Goal: Obtain resource: Download file/media

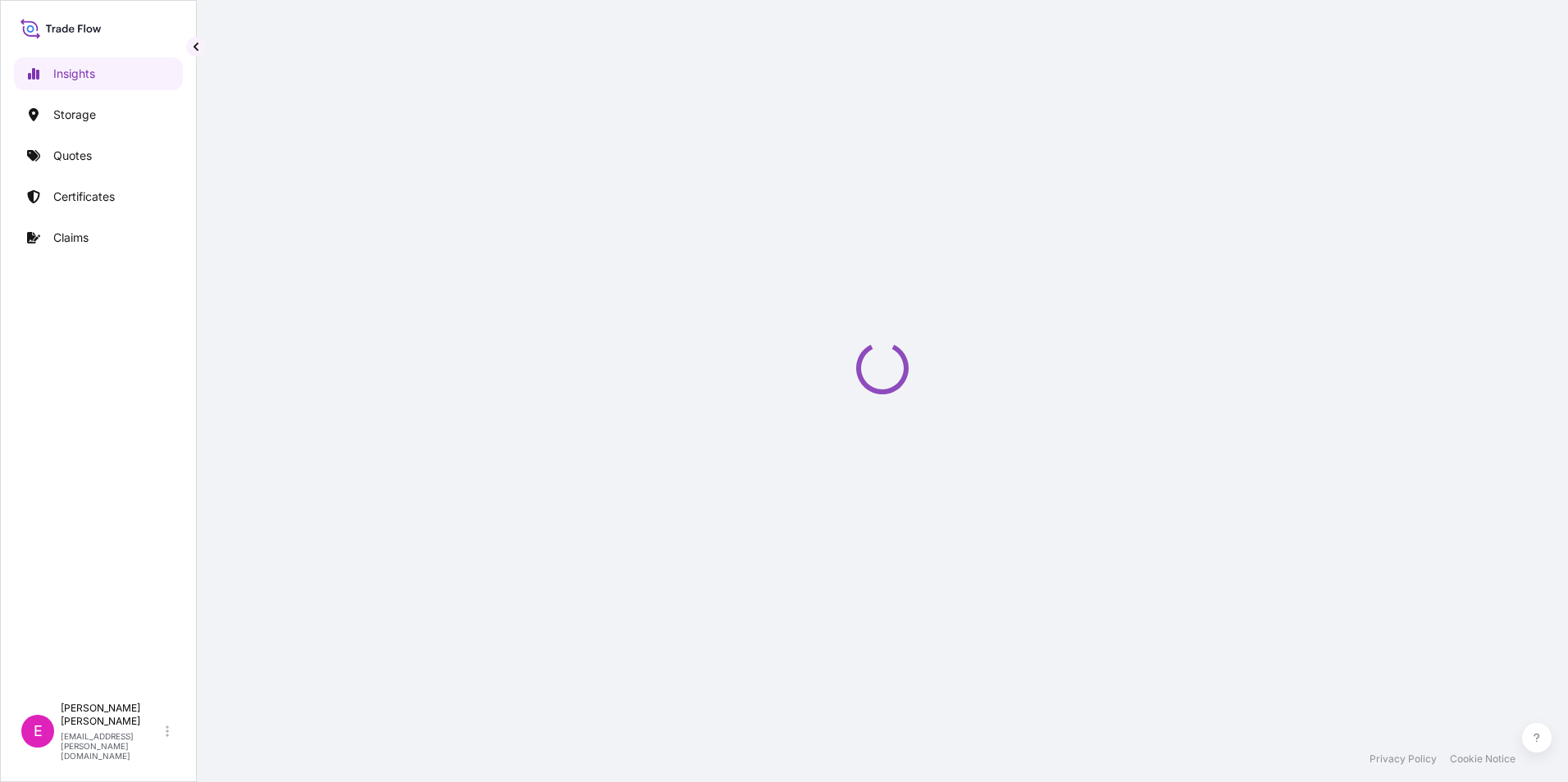
select select "2025"
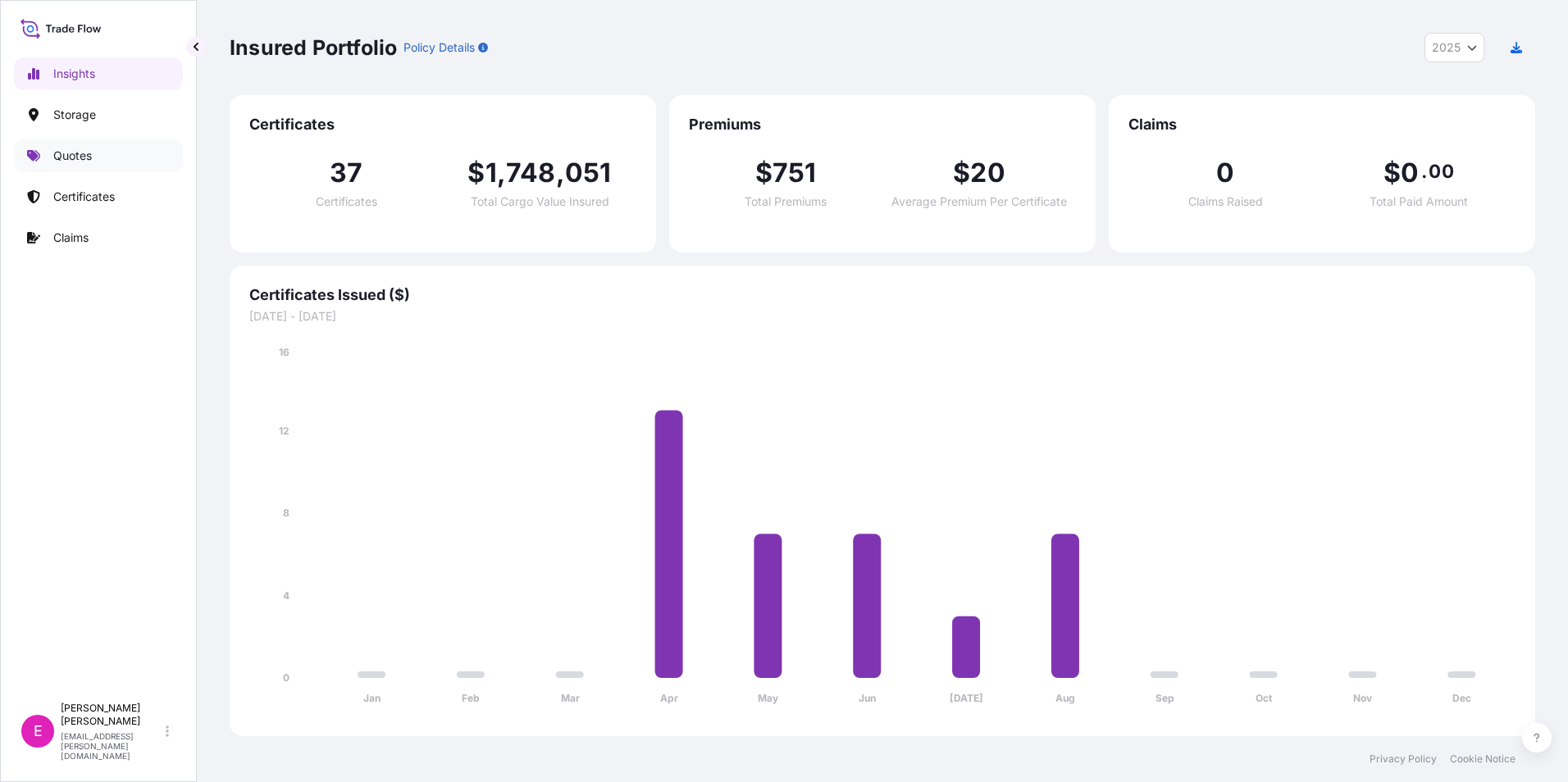
click at [86, 156] on p "Quotes" at bounding box center [73, 156] width 39 height 17
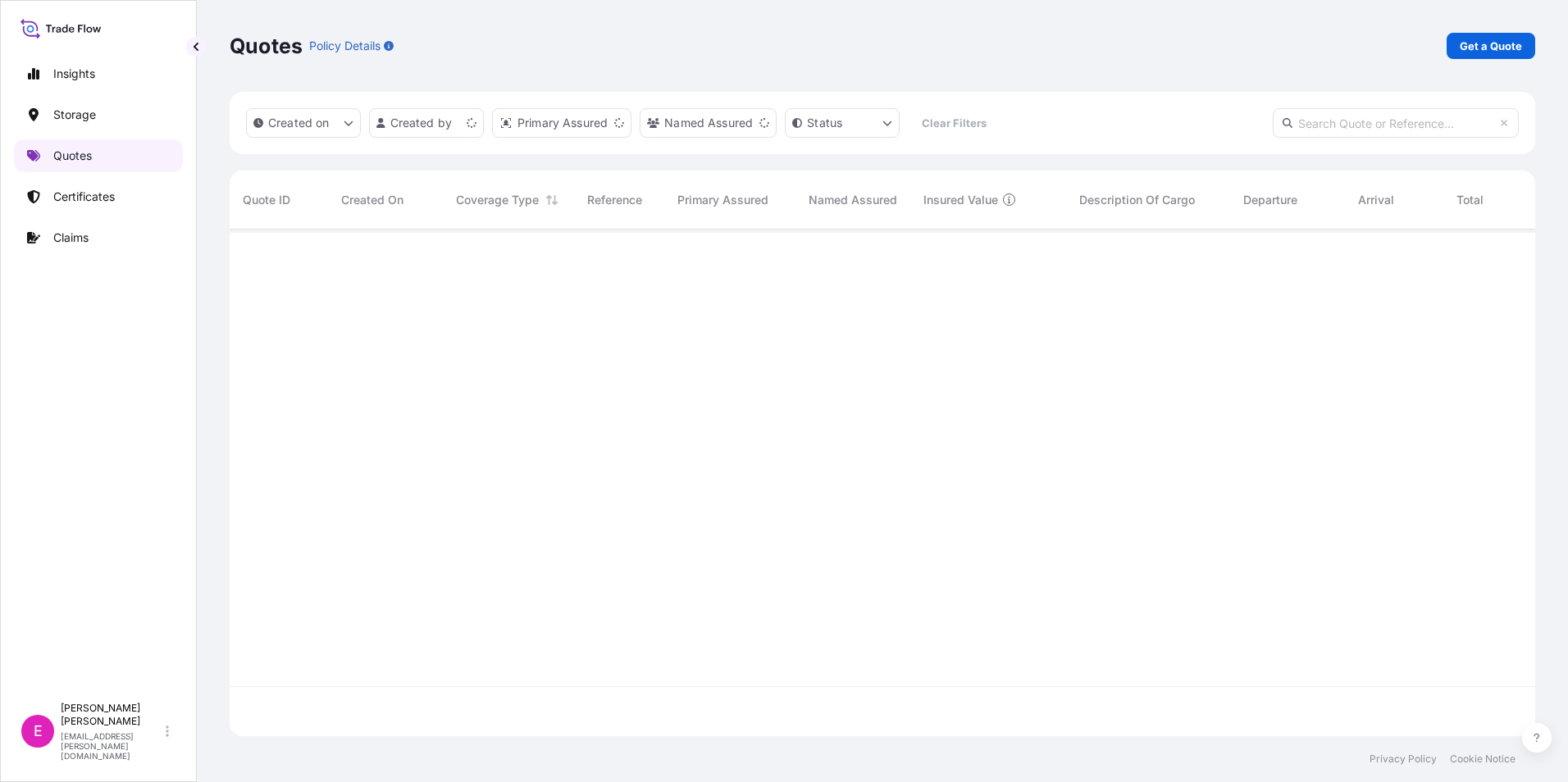
scroll to position [503, 1293]
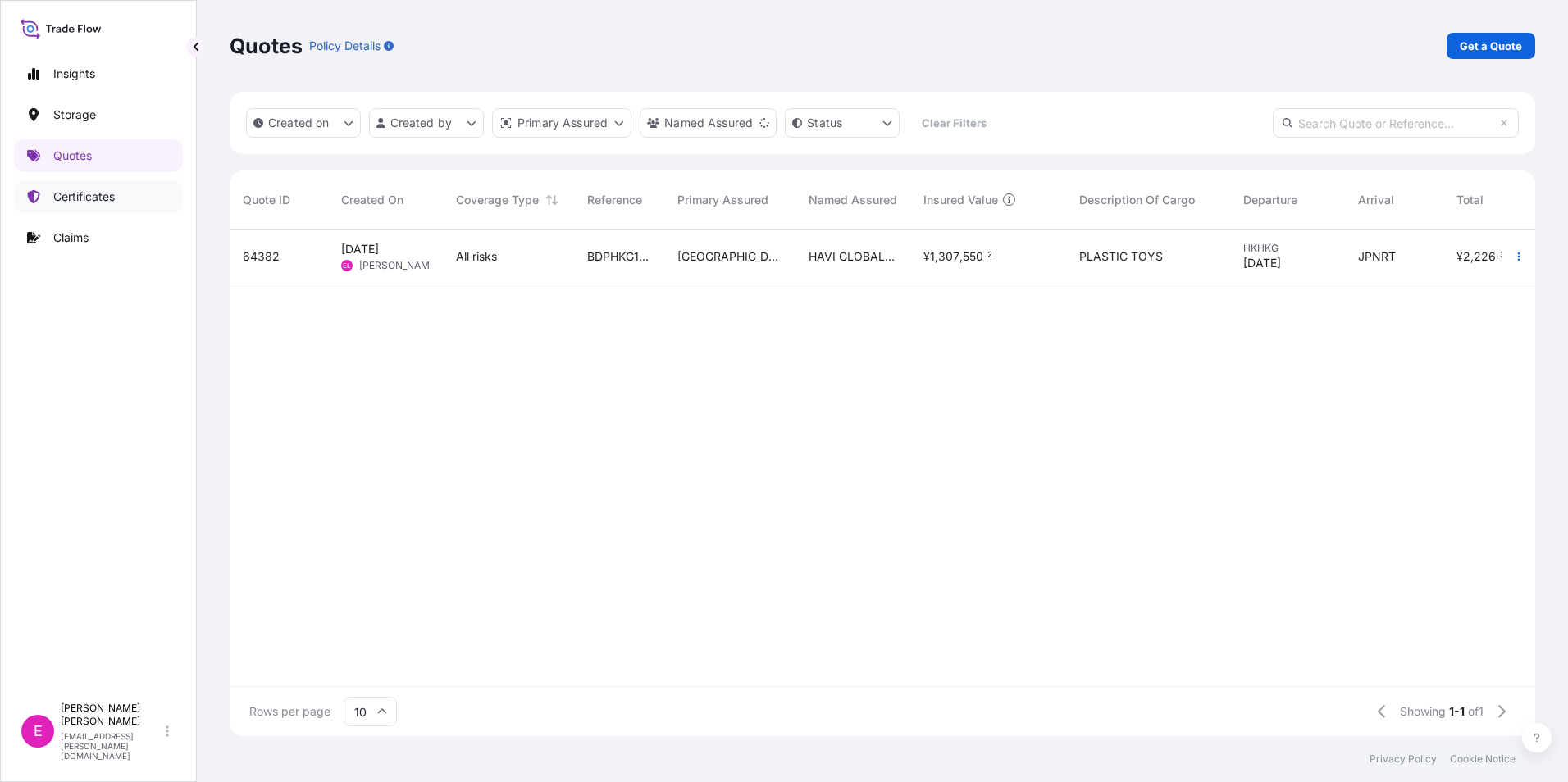
click at [134, 183] on link "Certificates" at bounding box center [99, 196] width 169 height 33
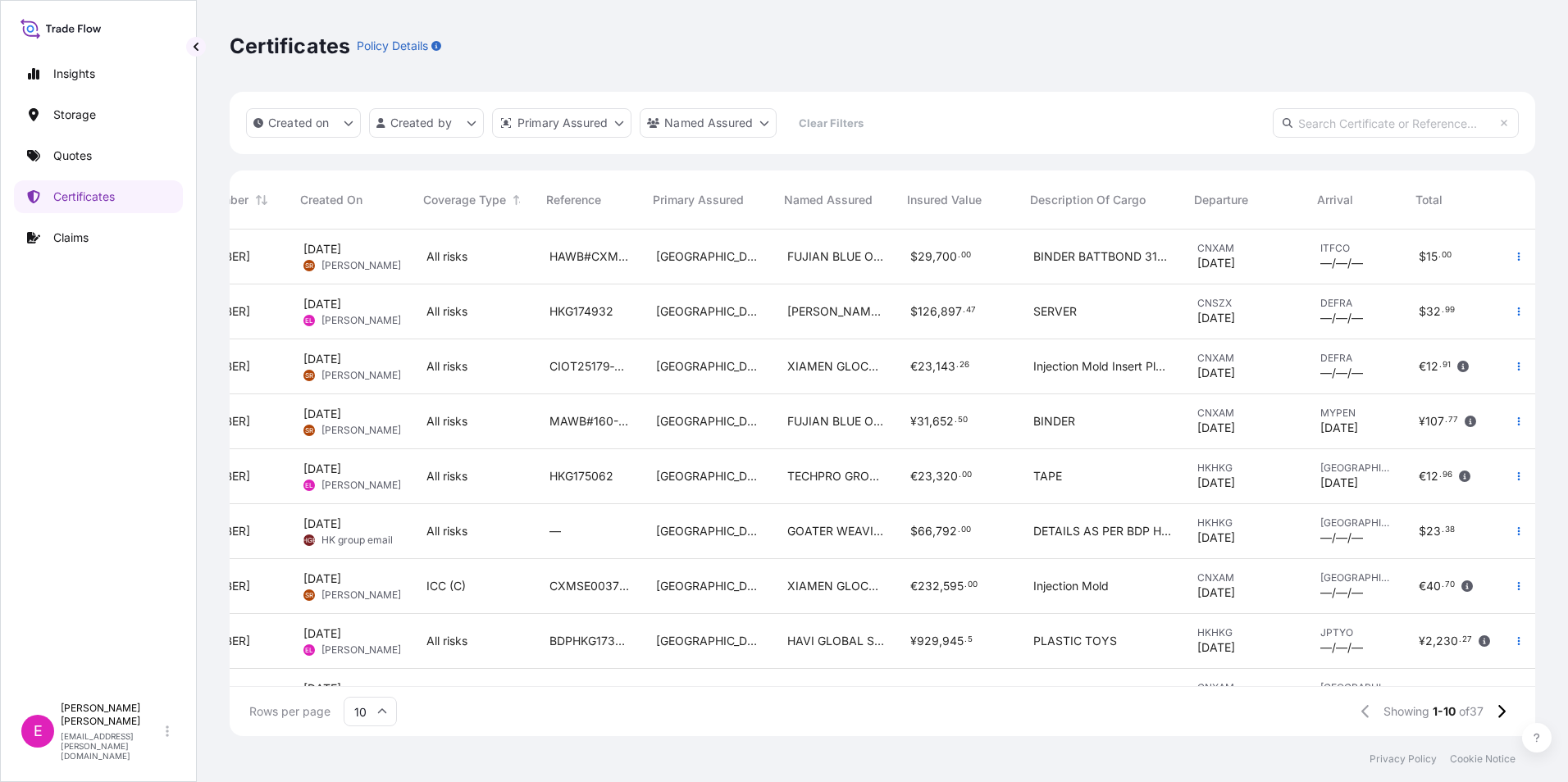
scroll to position [0, 99]
click at [1467, 474] on div "€ 12 . 96" at bounding box center [1454, 476] width 72 height 17
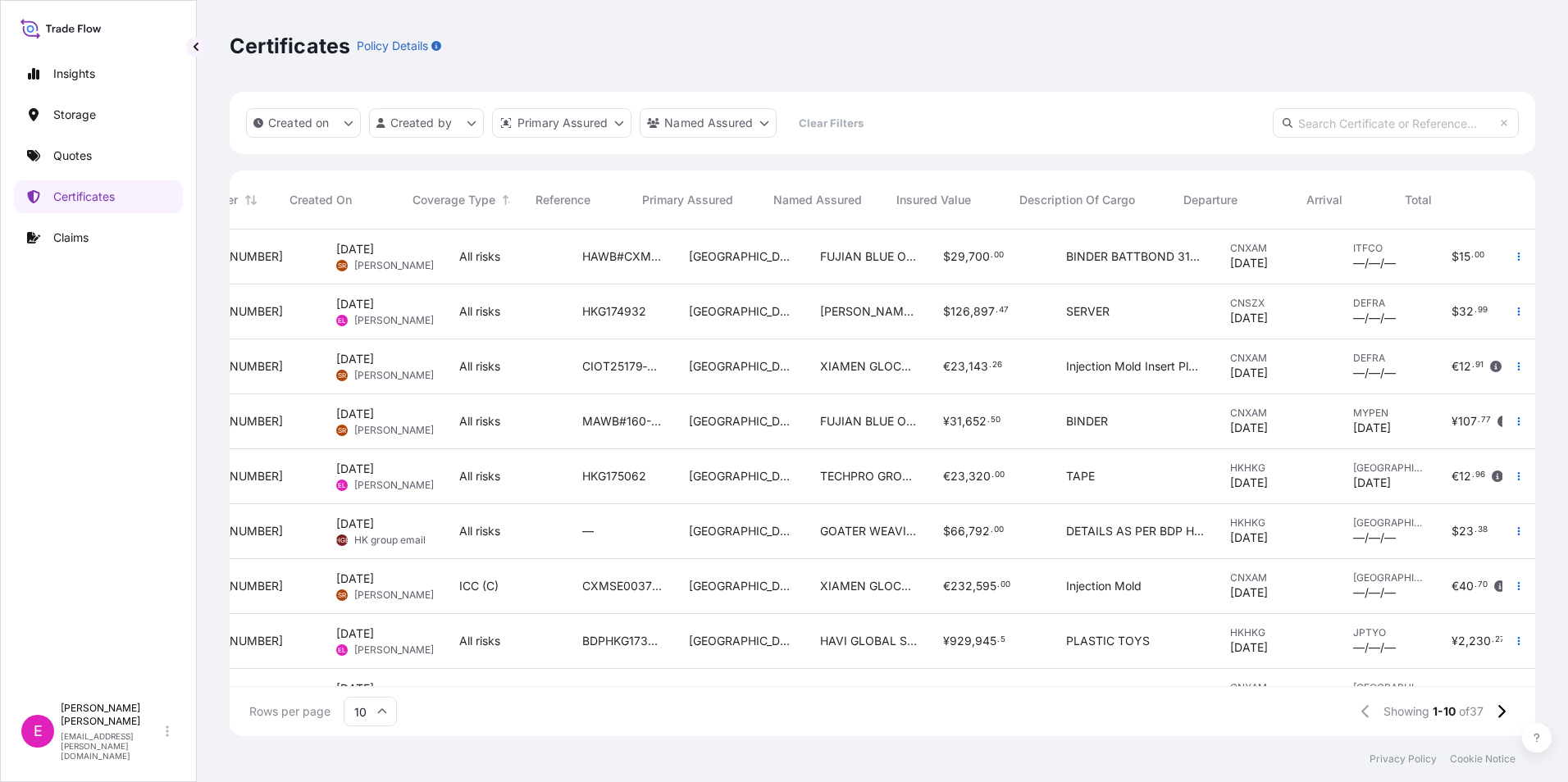
scroll to position [0, 109]
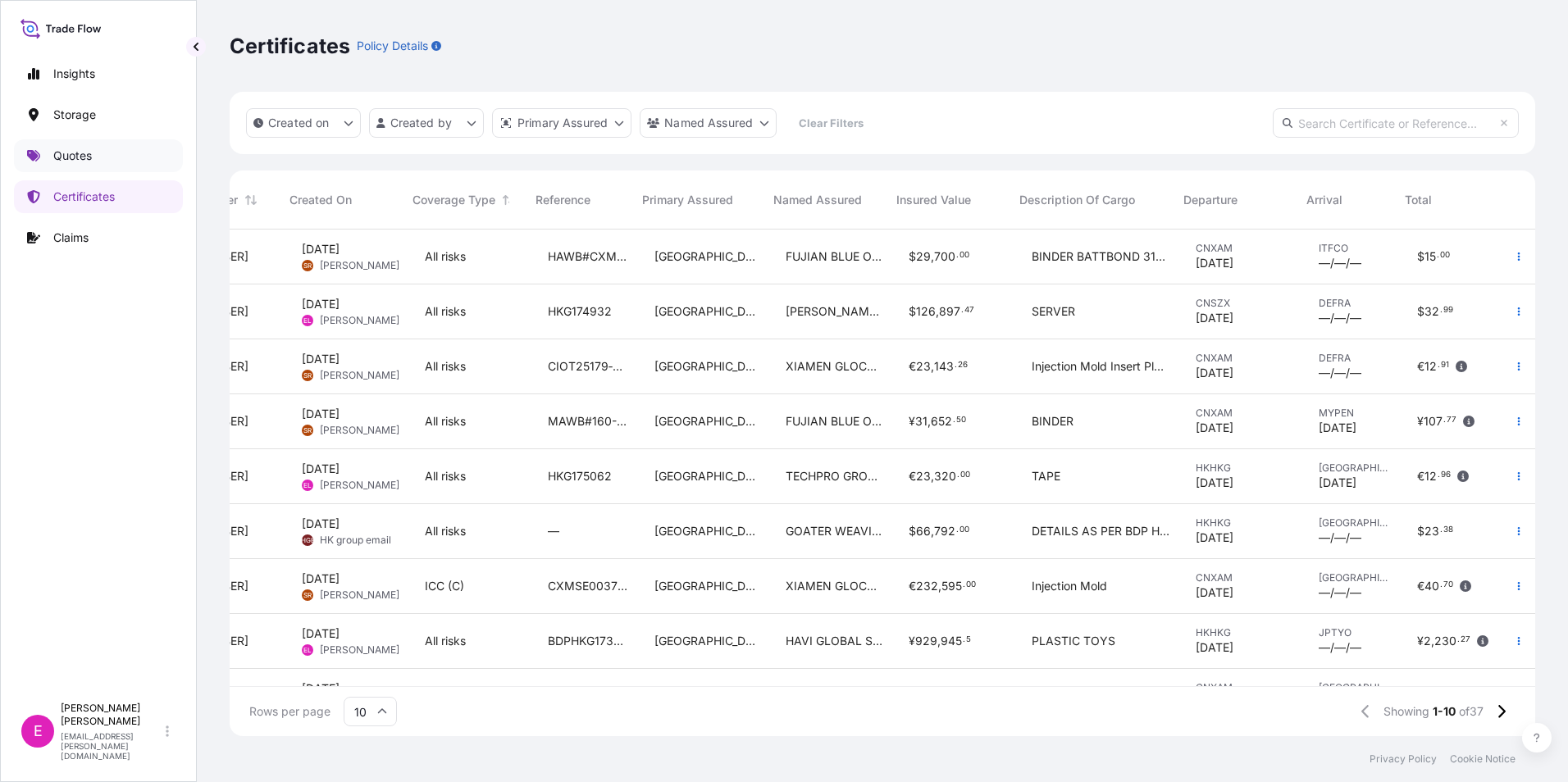
click at [106, 157] on link "Quotes" at bounding box center [99, 155] width 169 height 33
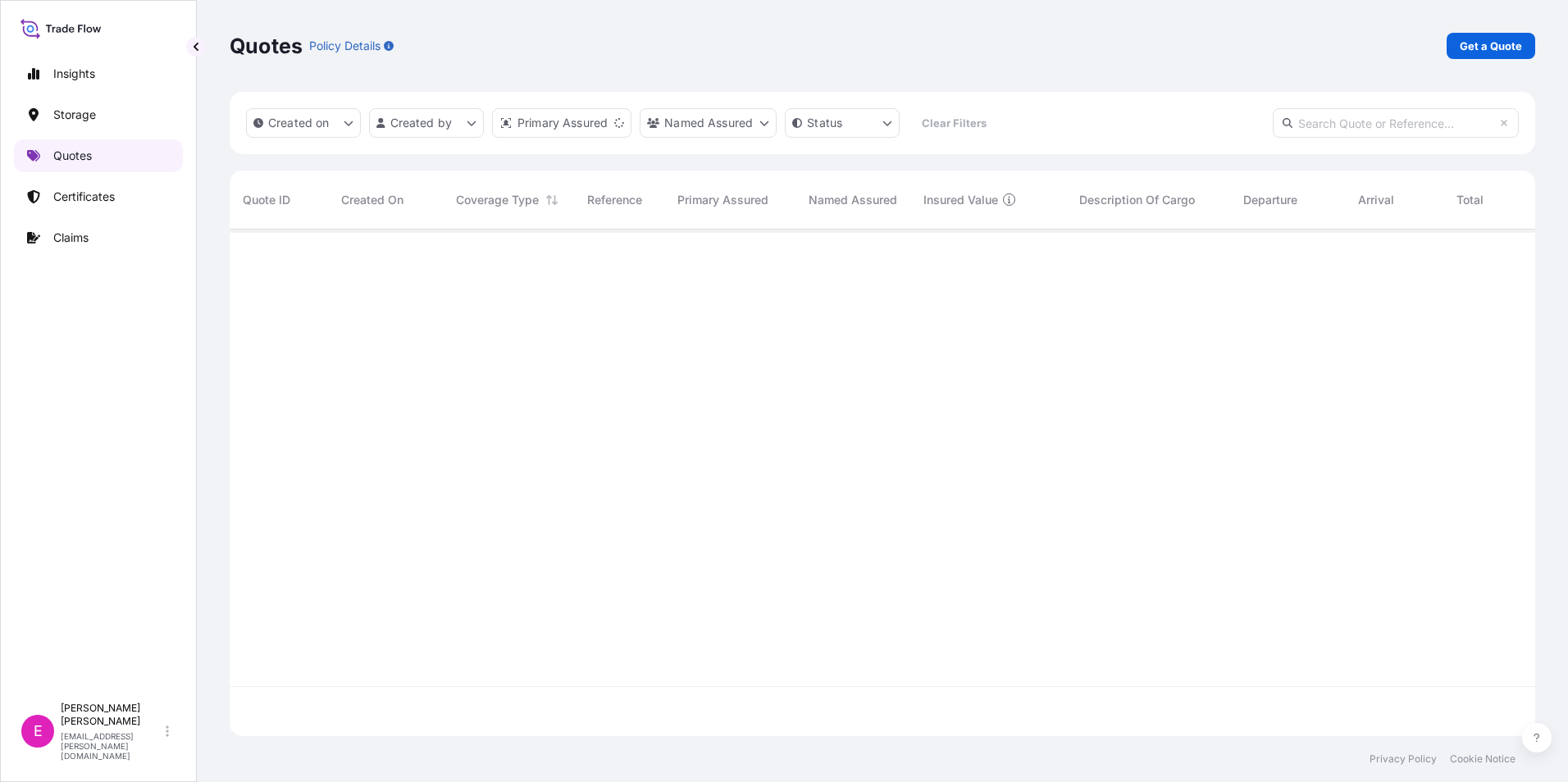
scroll to position [503, 1293]
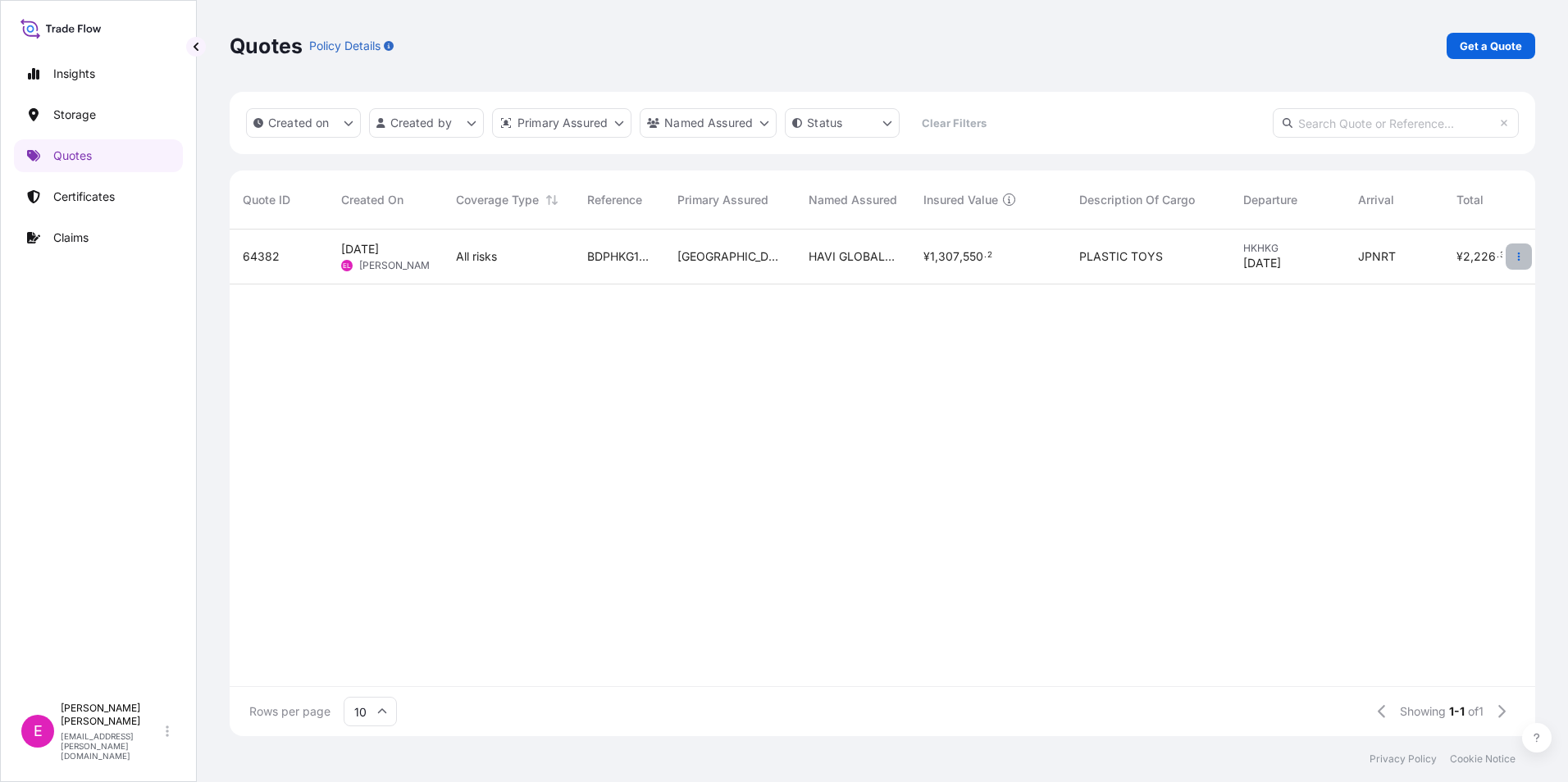
click at [1531, 260] on button "button" at bounding box center [1519, 257] width 26 height 26
click at [363, 255] on span "Aug 22, 2025" at bounding box center [360, 249] width 38 height 17
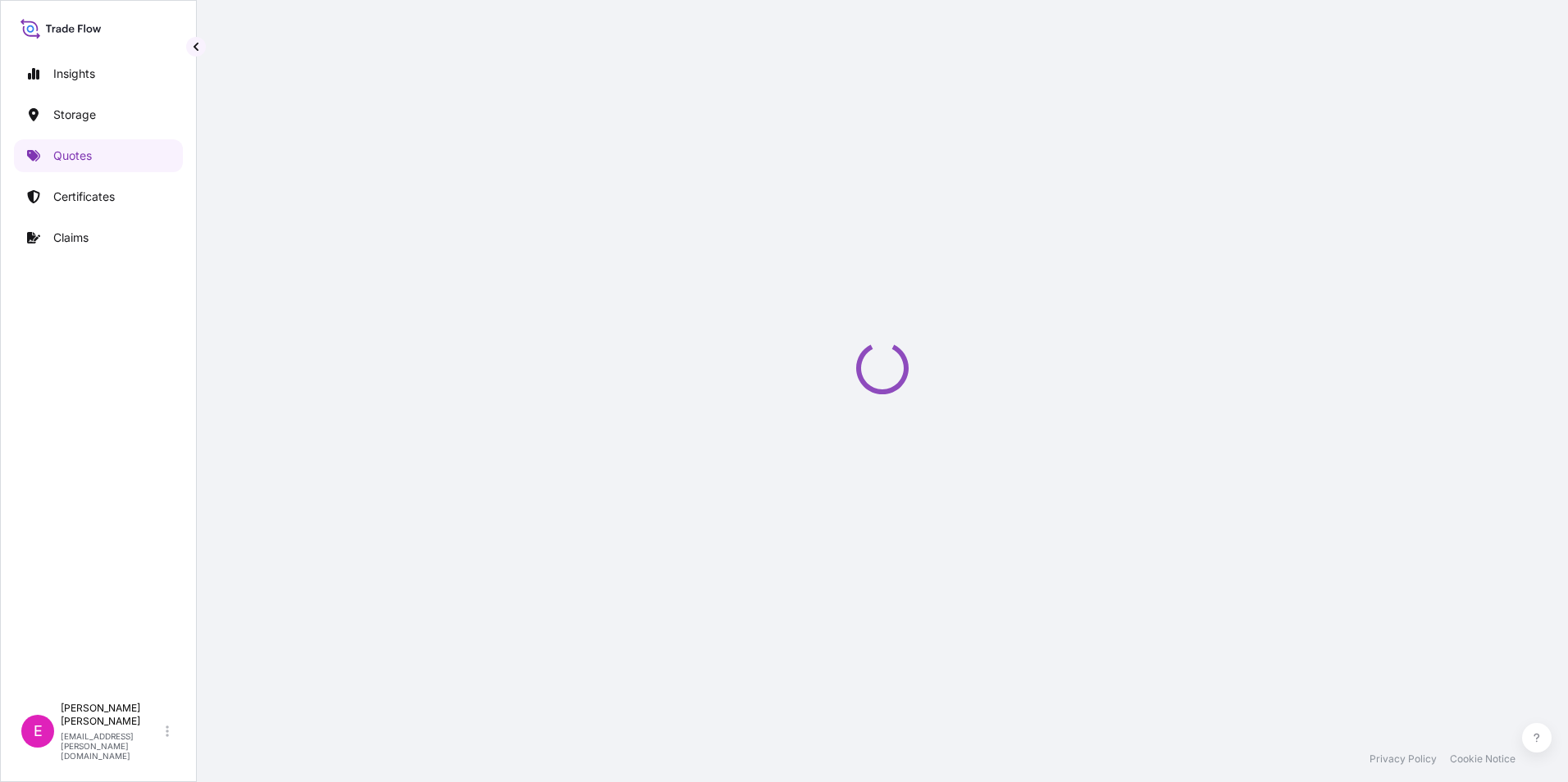
select select "Air"
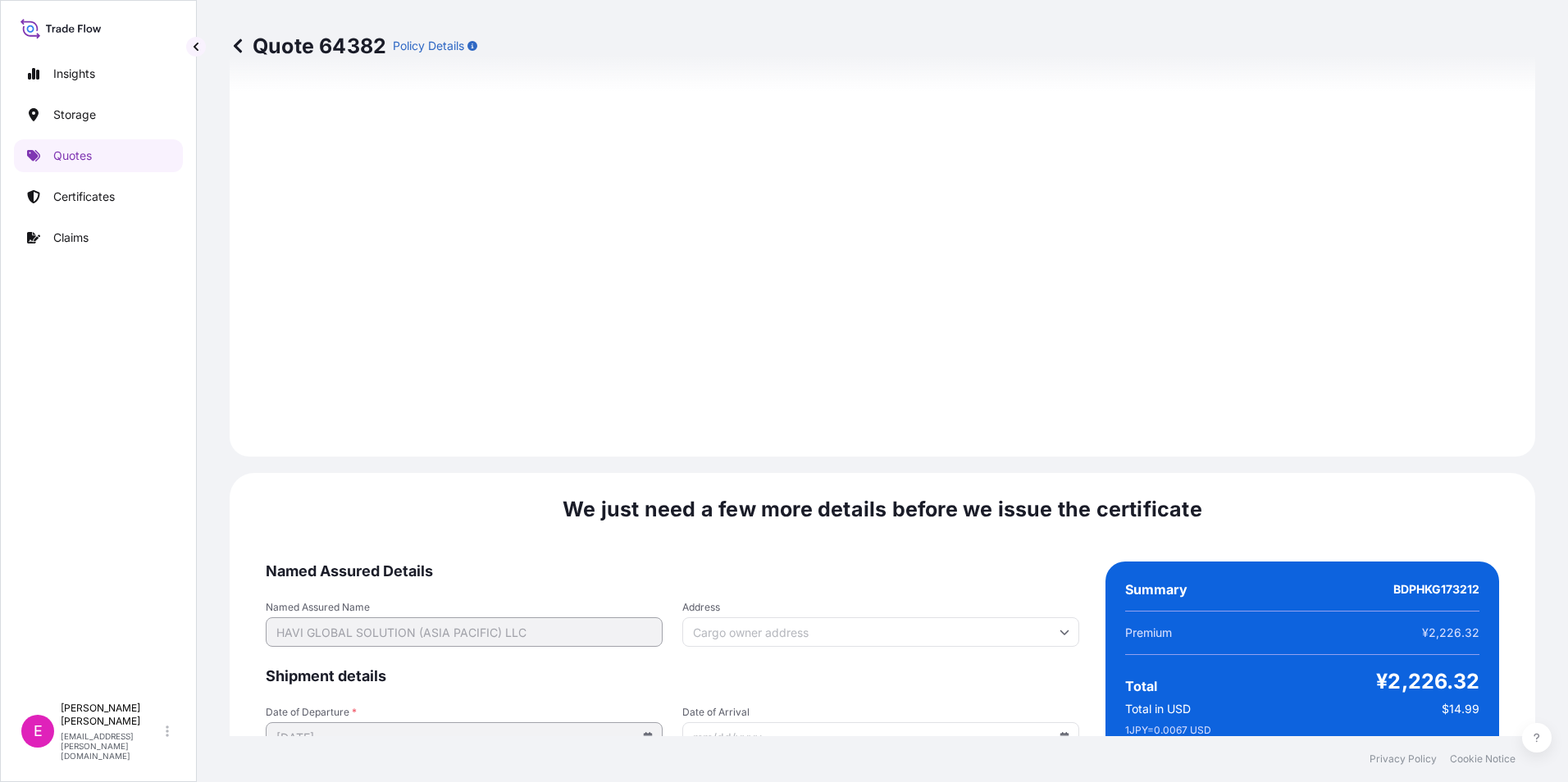
scroll to position [2394, 0]
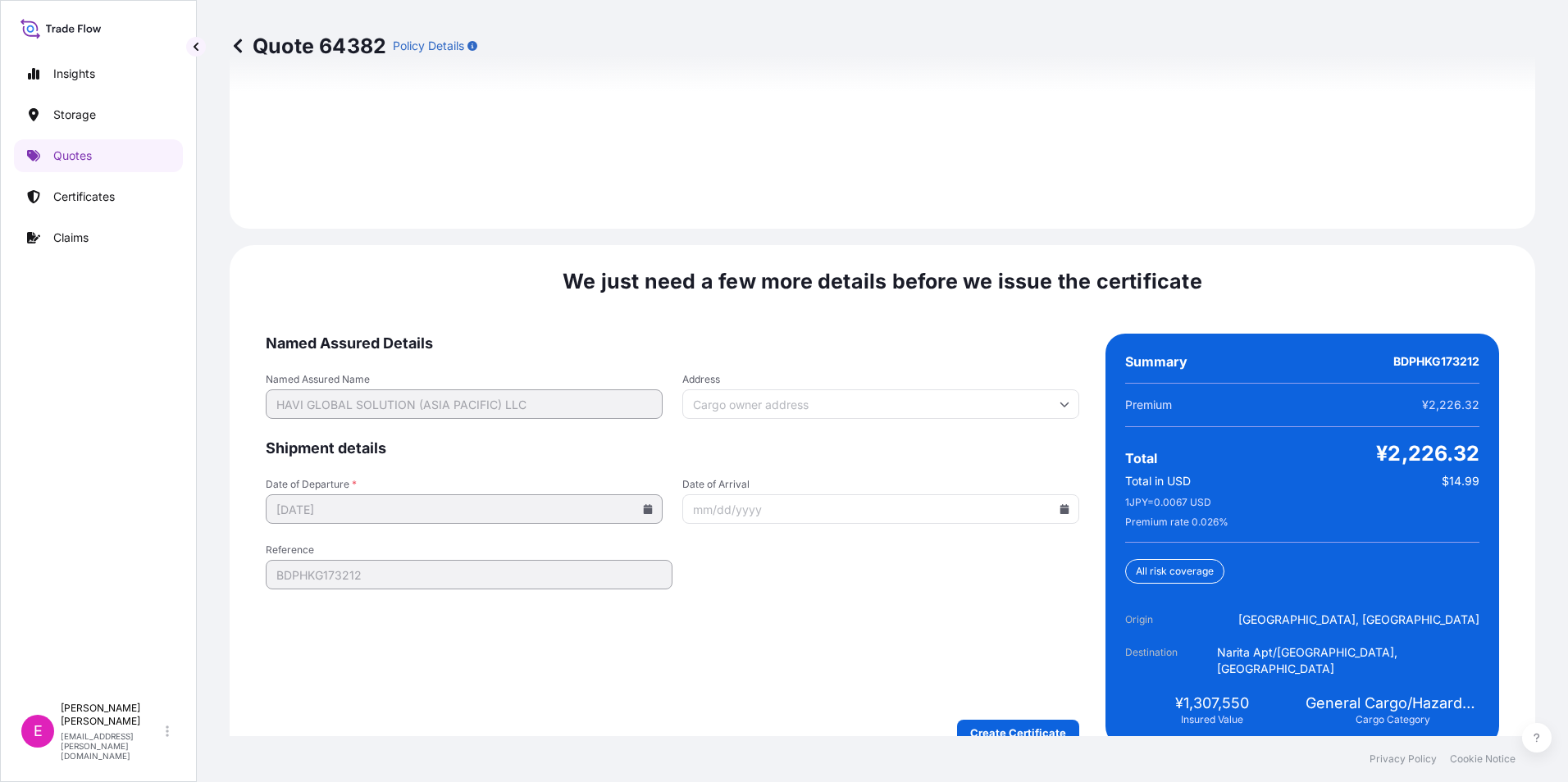
click at [971, 494] on input "Date of Arrival" at bounding box center [881, 509] width 397 height 30
click at [1056, 501] on input "Date of Arrival" at bounding box center [881, 509] width 397 height 30
click at [1060, 504] on icon at bounding box center [1065, 508] width 9 height 10
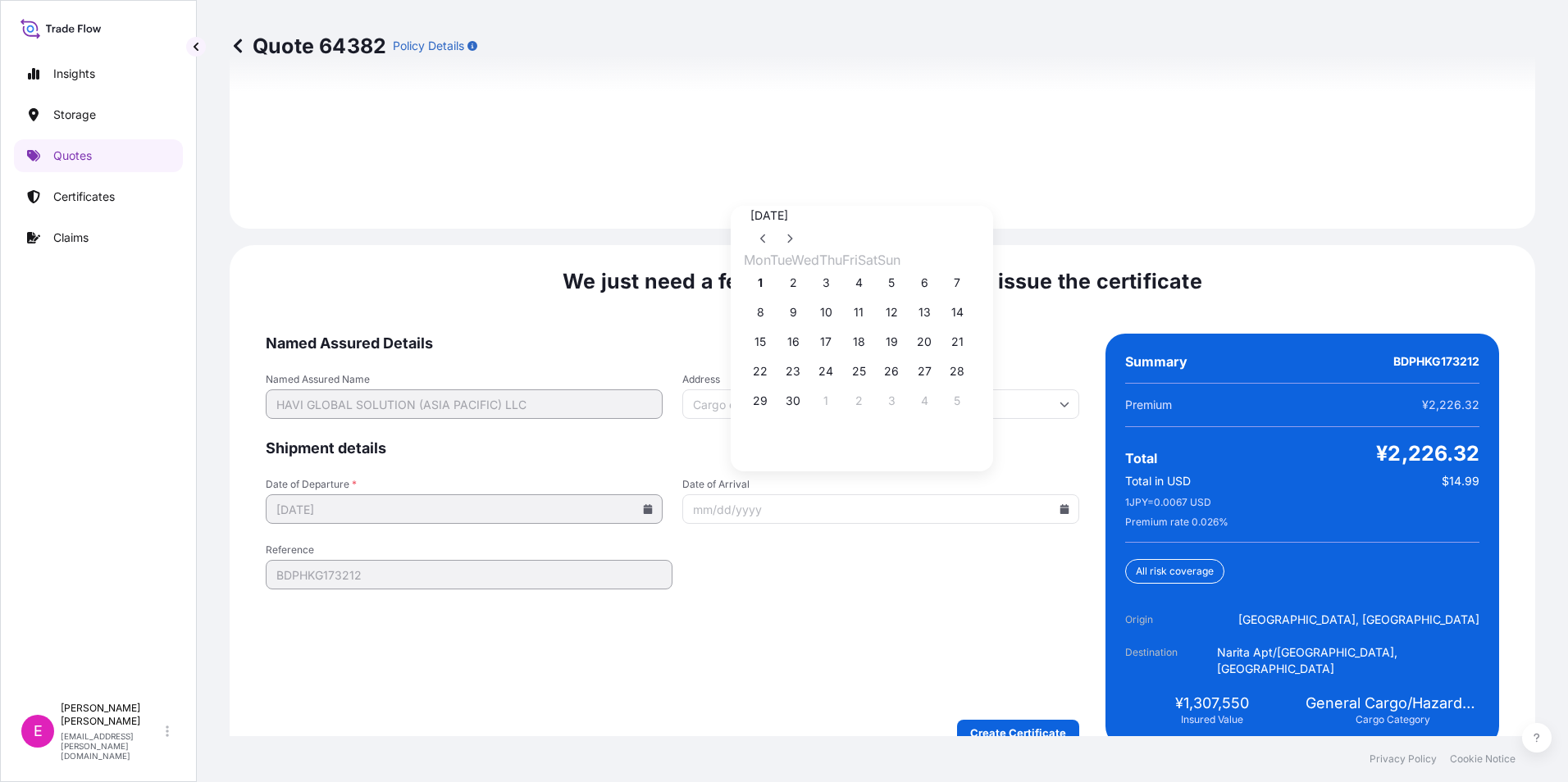
click at [828, 494] on input "Date of Arrival" at bounding box center [881, 509] width 397 height 30
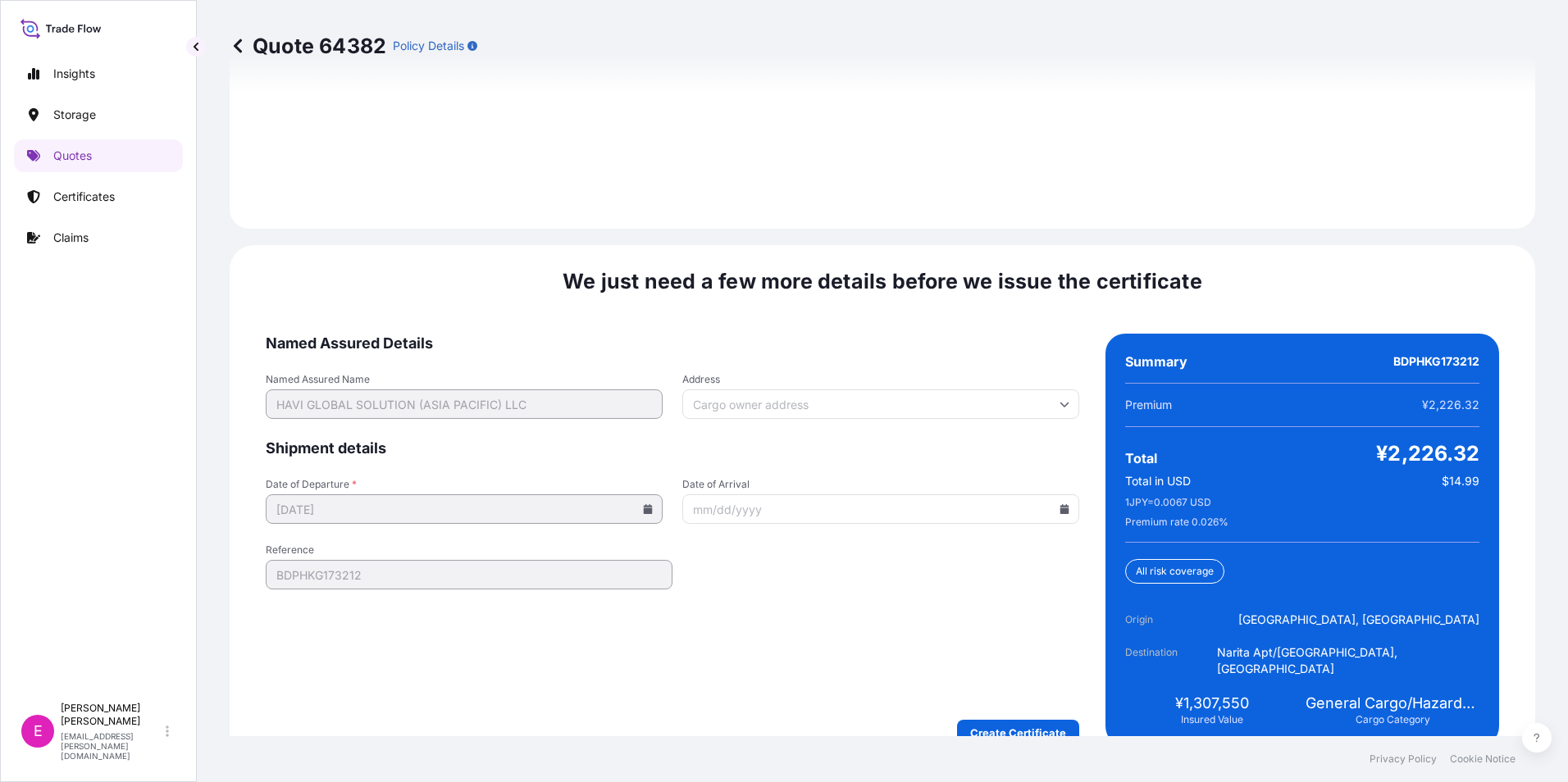
click at [828, 494] on input "Date of Arrival" at bounding box center [881, 509] width 397 height 30
click at [1058, 494] on input "Date of Arrival" at bounding box center [881, 509] width 397 height 30
click at [1060, 504] on icon at bounding box center [1065, 508] width 9 height 10
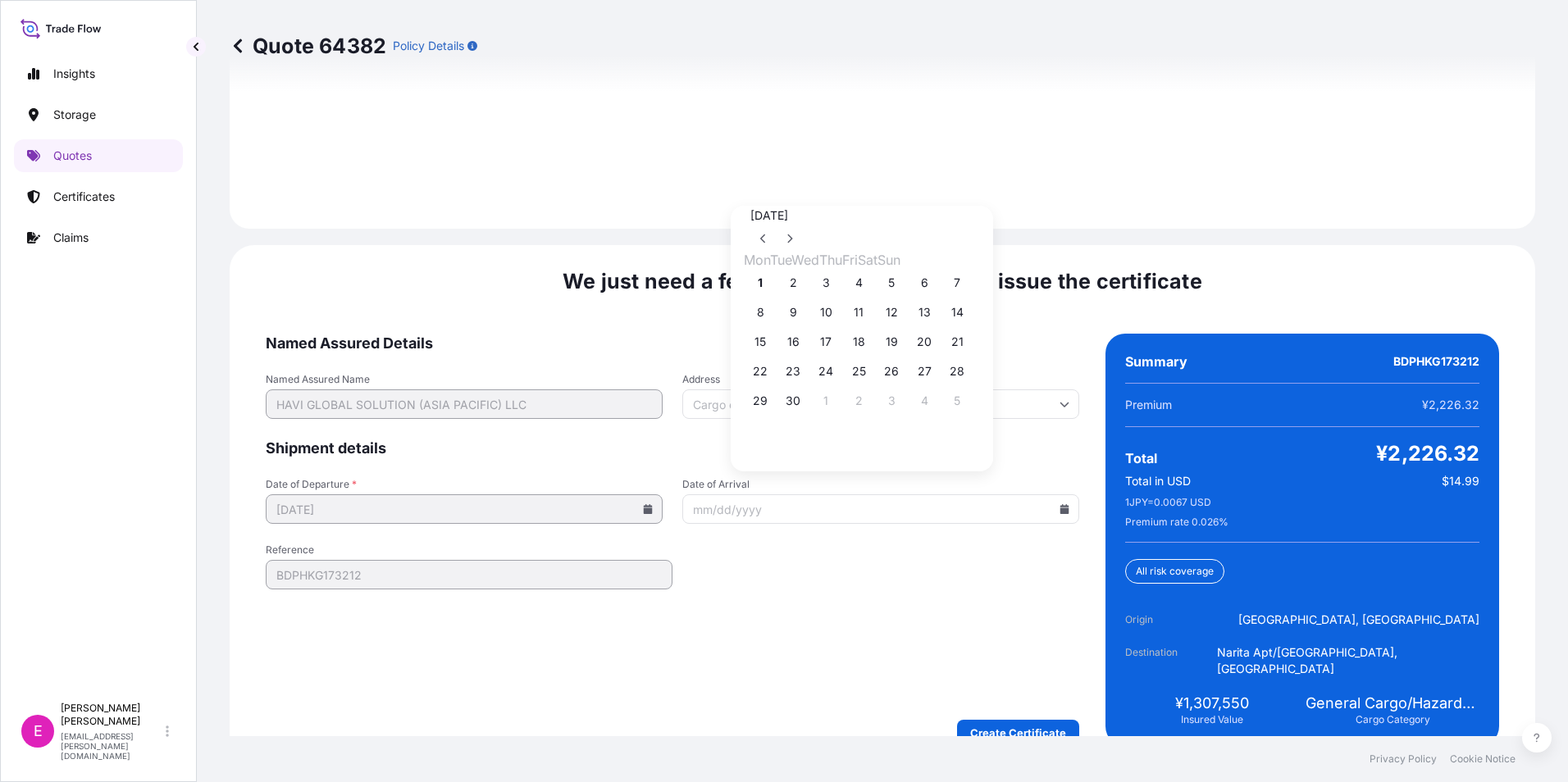
drag, startPoint x: 841, startPoint y: 379, endPoint x: 937, endPoint y: 191, distance: 211.1
click at [937, 206] on div "September 2025 Mon Tue Wed Thu Fri Sat Sun 1 2 3 4 5 6 7 8 9 10 11 12 13 14 15 …" at bounding box center [861, 335] width 236 height 259
click at [777, 225] on button at bounding box center [764, 238] width 26 height 26
click at [971, 381] on button "24" at bounding box center [957, 371] width 26 height 26
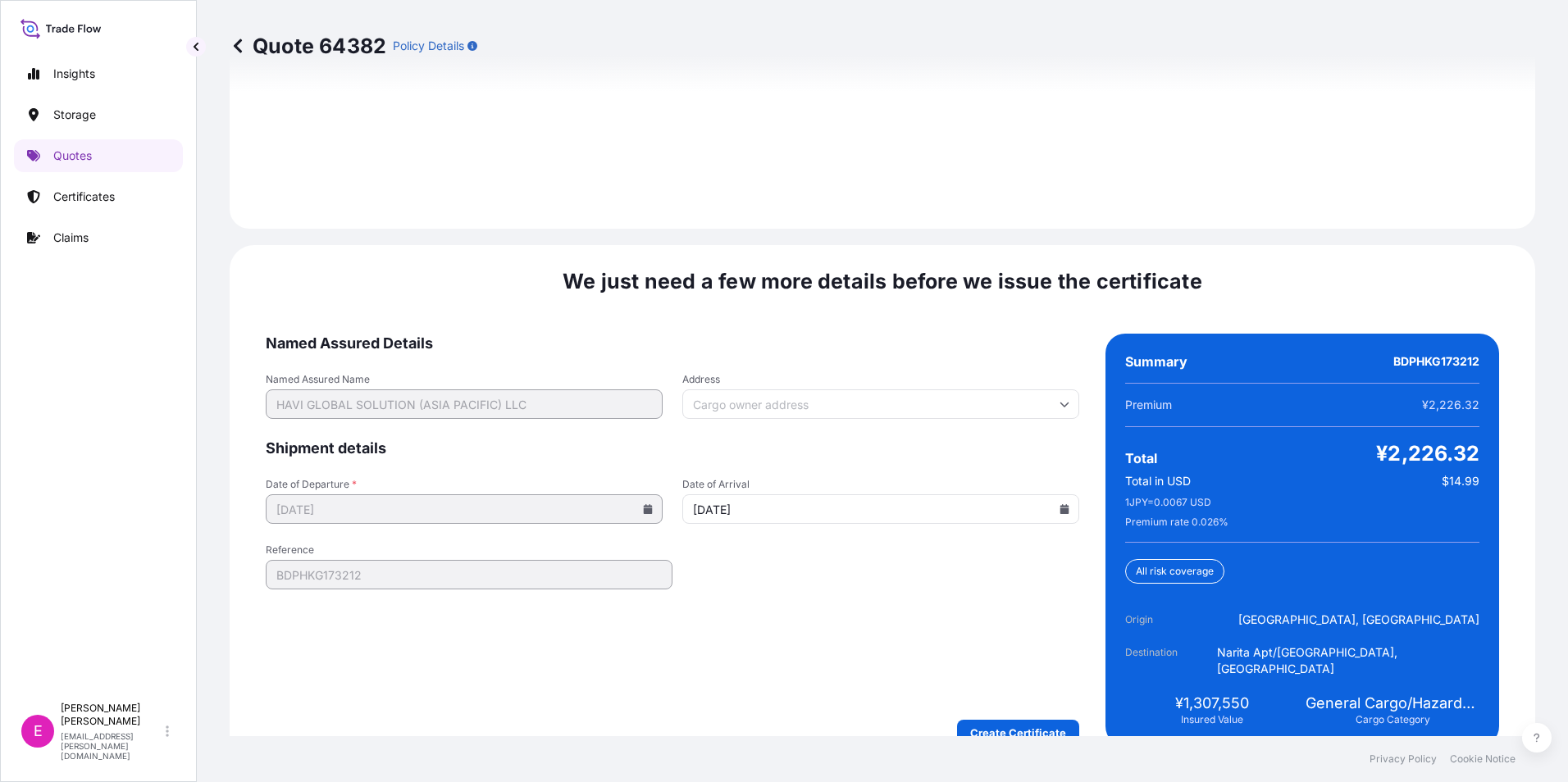
type input "08/24/2025"
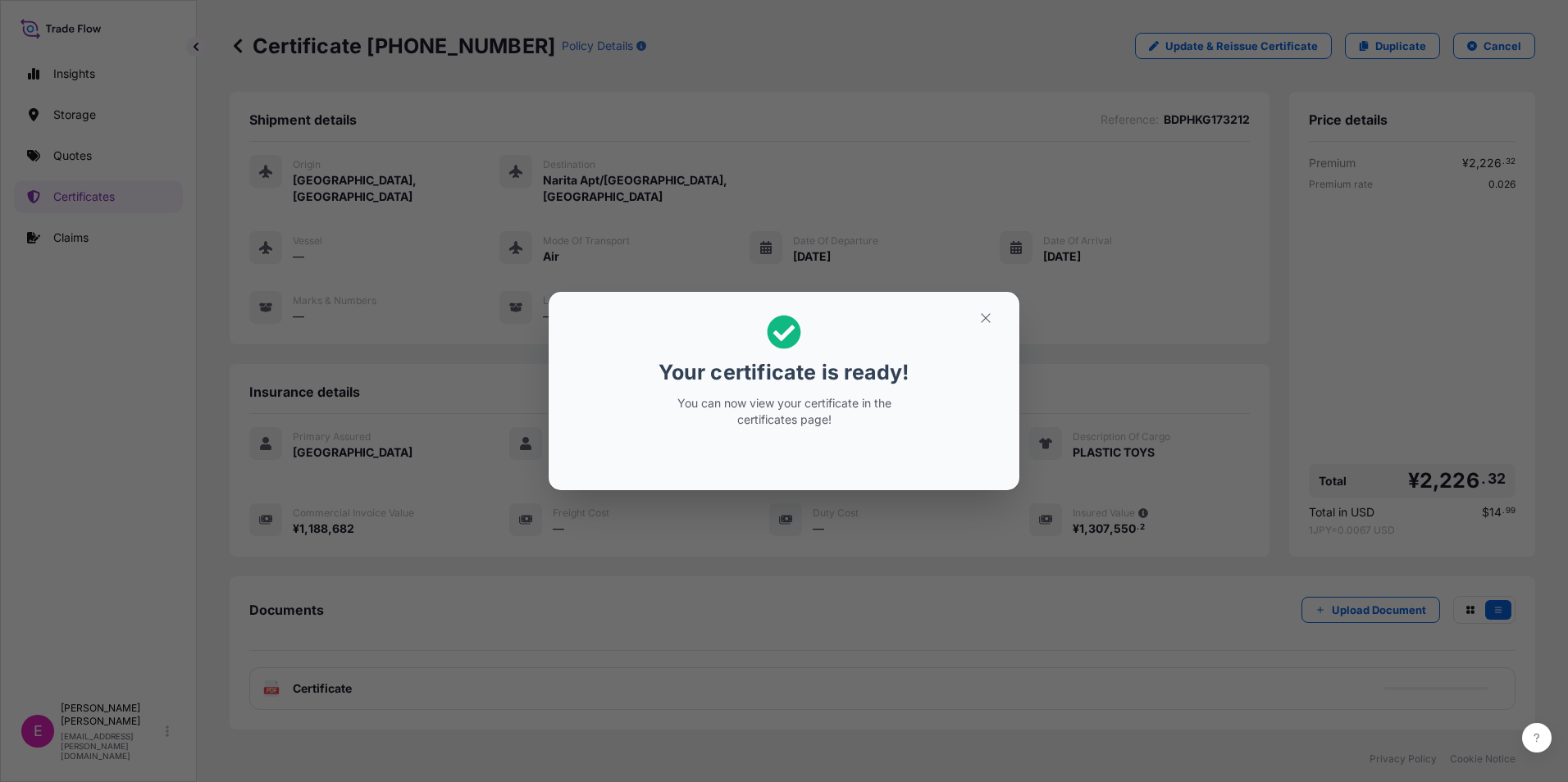
click at [1194, 506] on div "Your certificate is ready! You can now view your certificate in the certificate…" at bounding box center [784, 391] width 1568 height 782
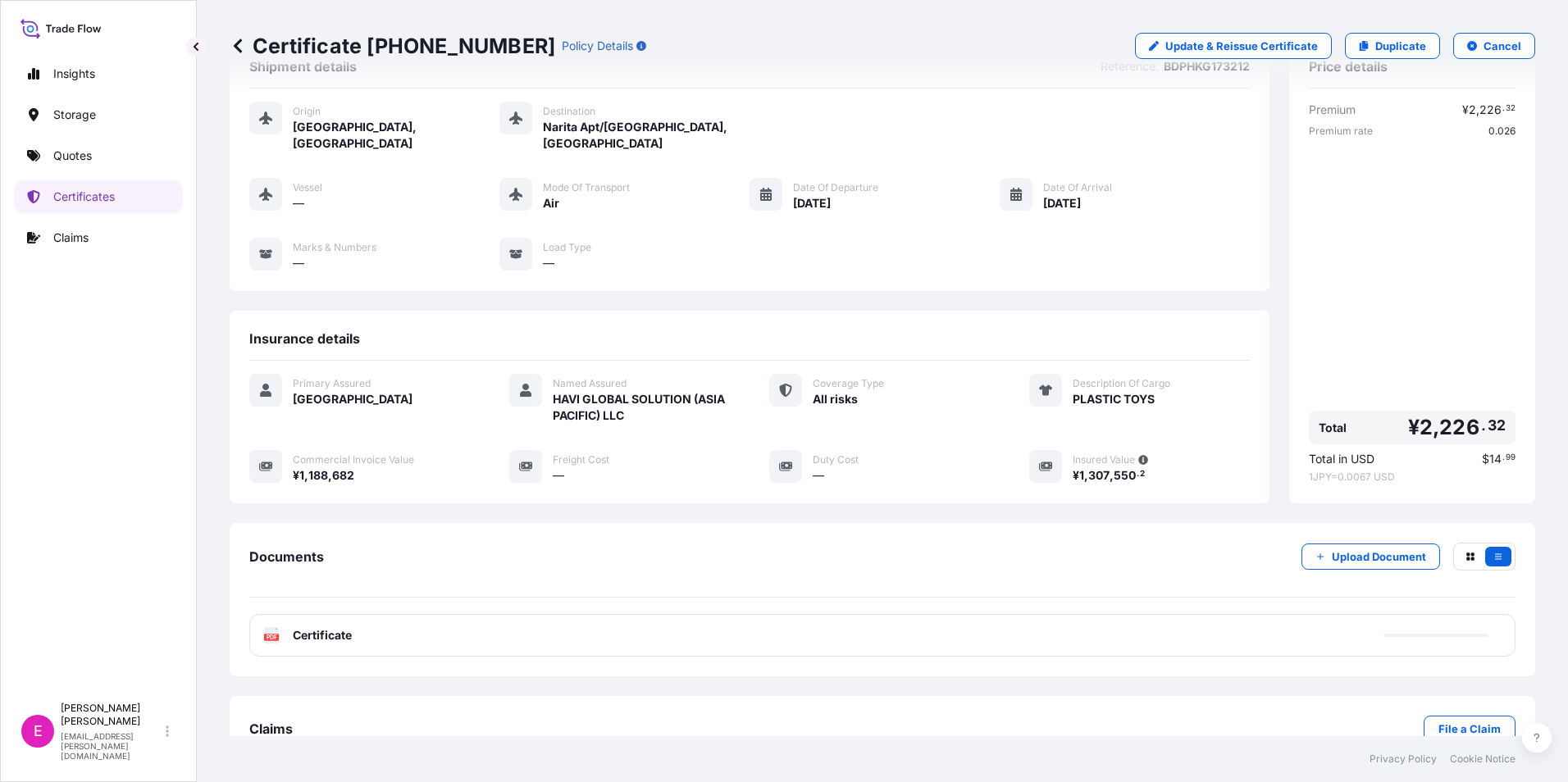
scroll to position [79, 0]
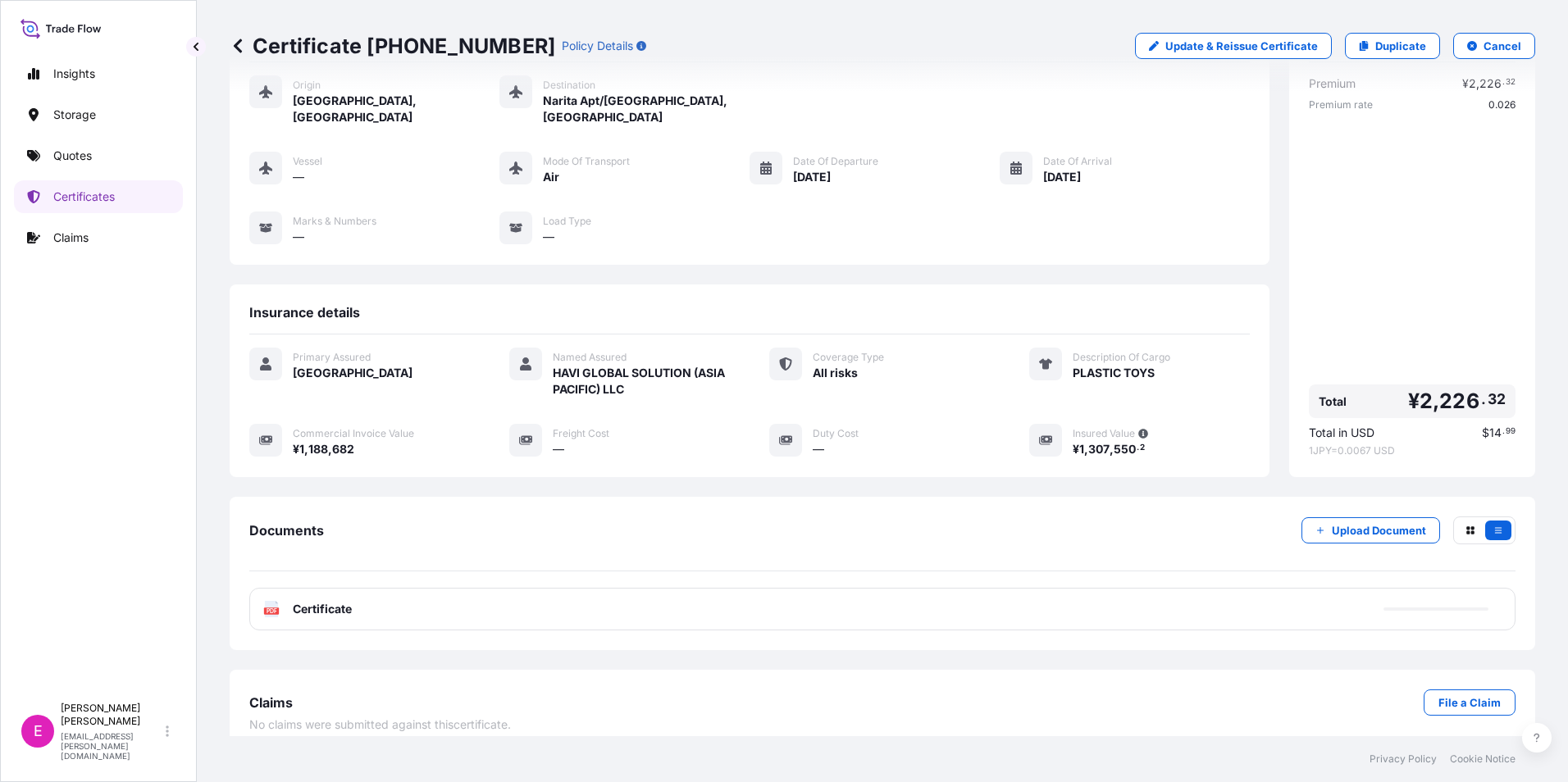
click at [310, 601] on span "Certificate" at bounding box center [322, 609] width 59 height 17
click at [263, 601] on icon "PDF" at bounding box center [271, 609] width 17 height 17
drag, startPoint x: 263, startPoint y: 590, endPoint x: 352, endPoint y: 596, distance: 89.2
click at [352, 601] on span "Certificate" at bounding box center [322, 609] width 59 height 17
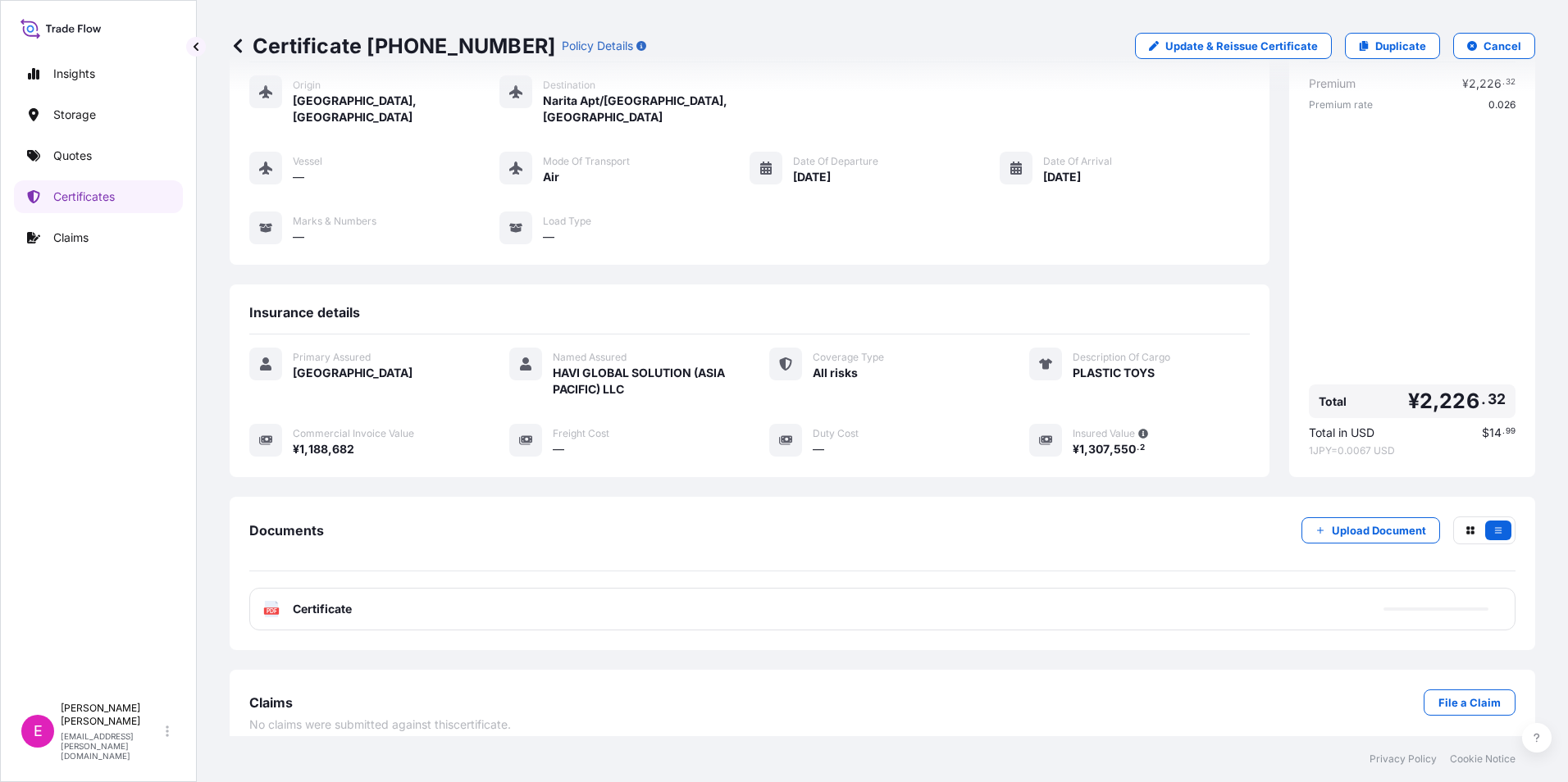
click at [352, 601] on span "Certificate" at bounding box center [322, 609] width 59 height 17
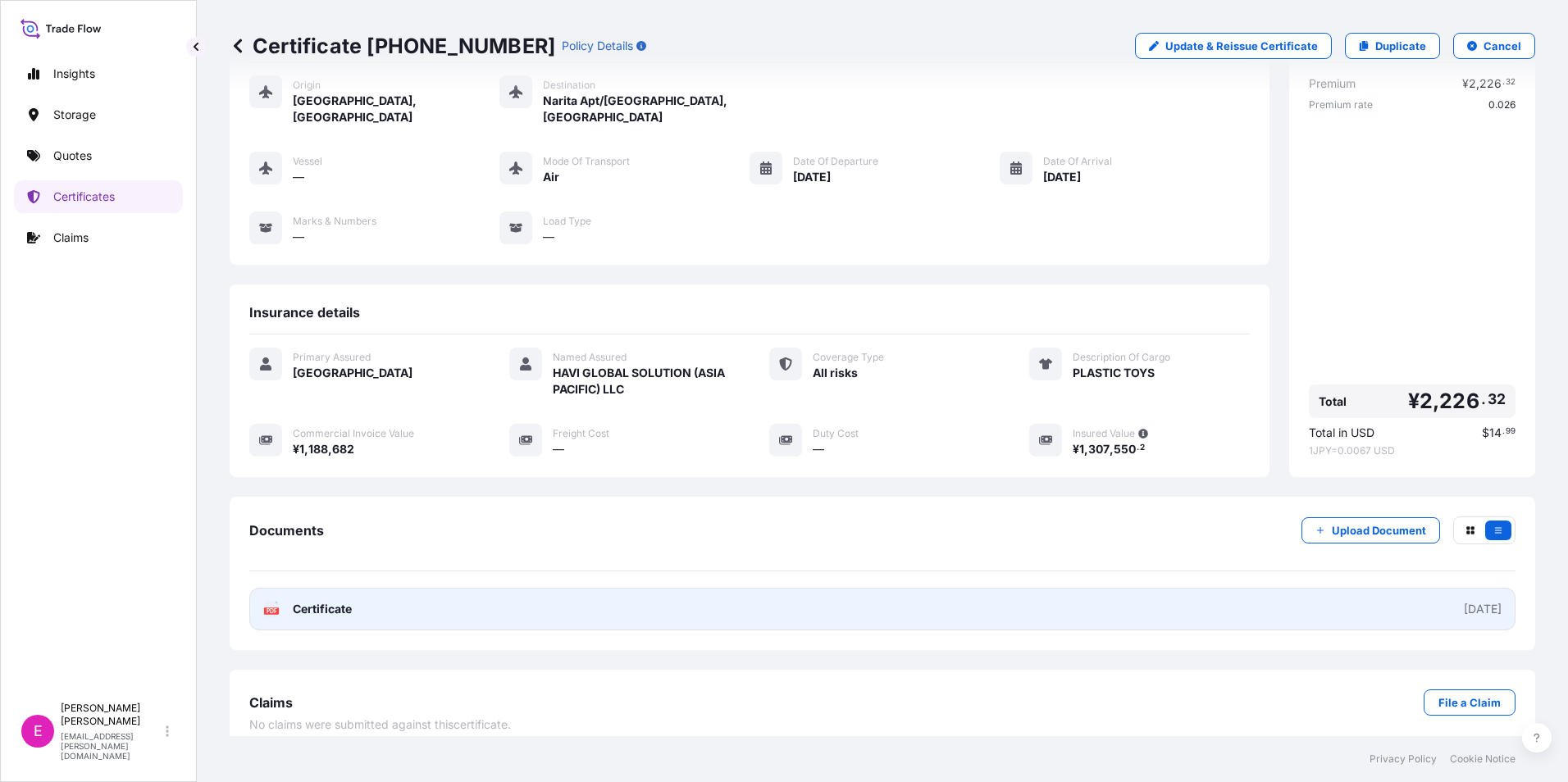
click at [1471, 601] on div "2025-09-01" at bounding box center [1483, 609] width 38 height 17
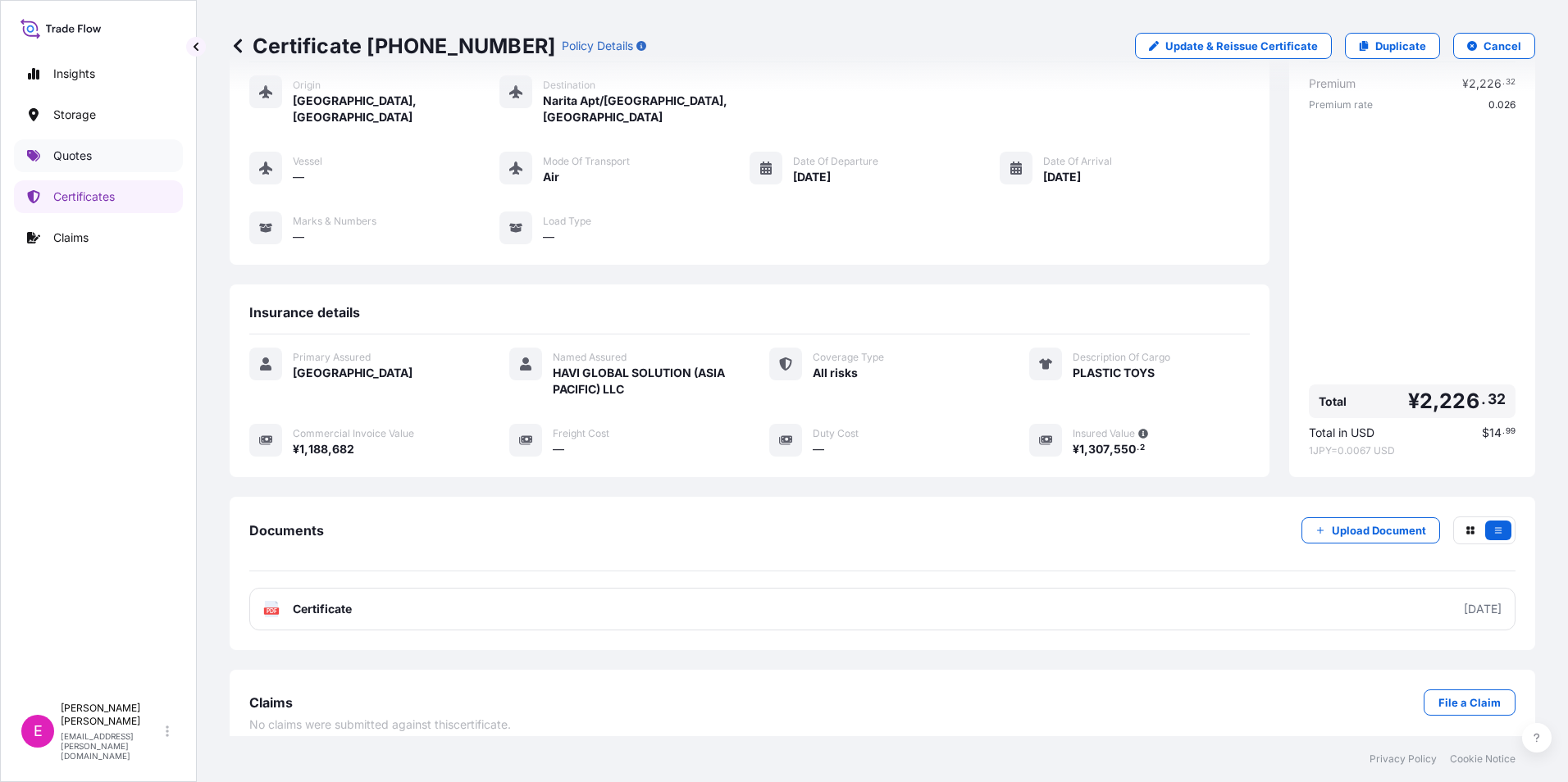
click at [88, 144] on link "Quotes" at bounding box center [99, 155] width 169 height 33
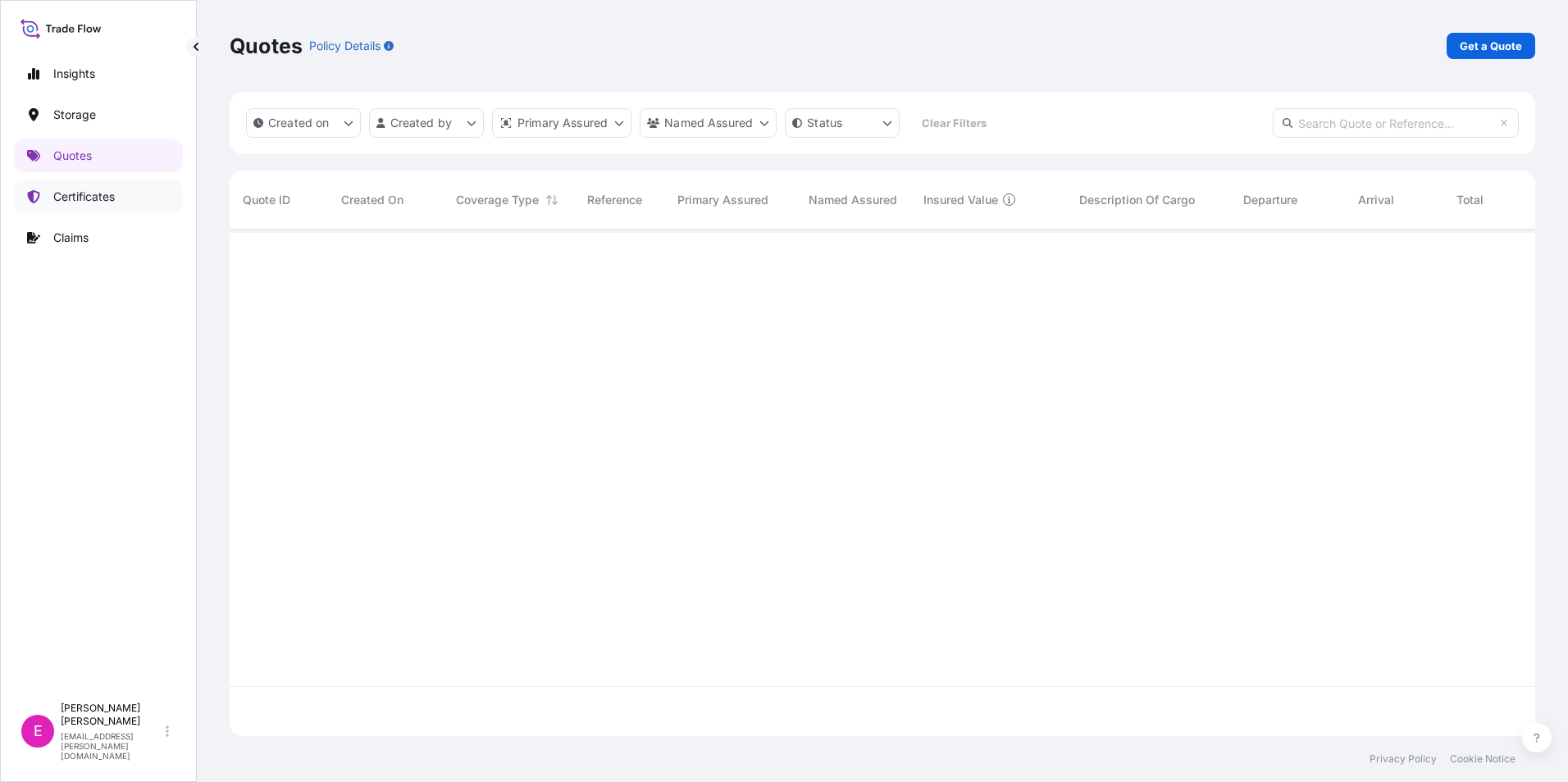
scroll to position [553, 1293]
click at [101, 192] on p "Certificates" at bounding box center [84, 196] width 62 height 17
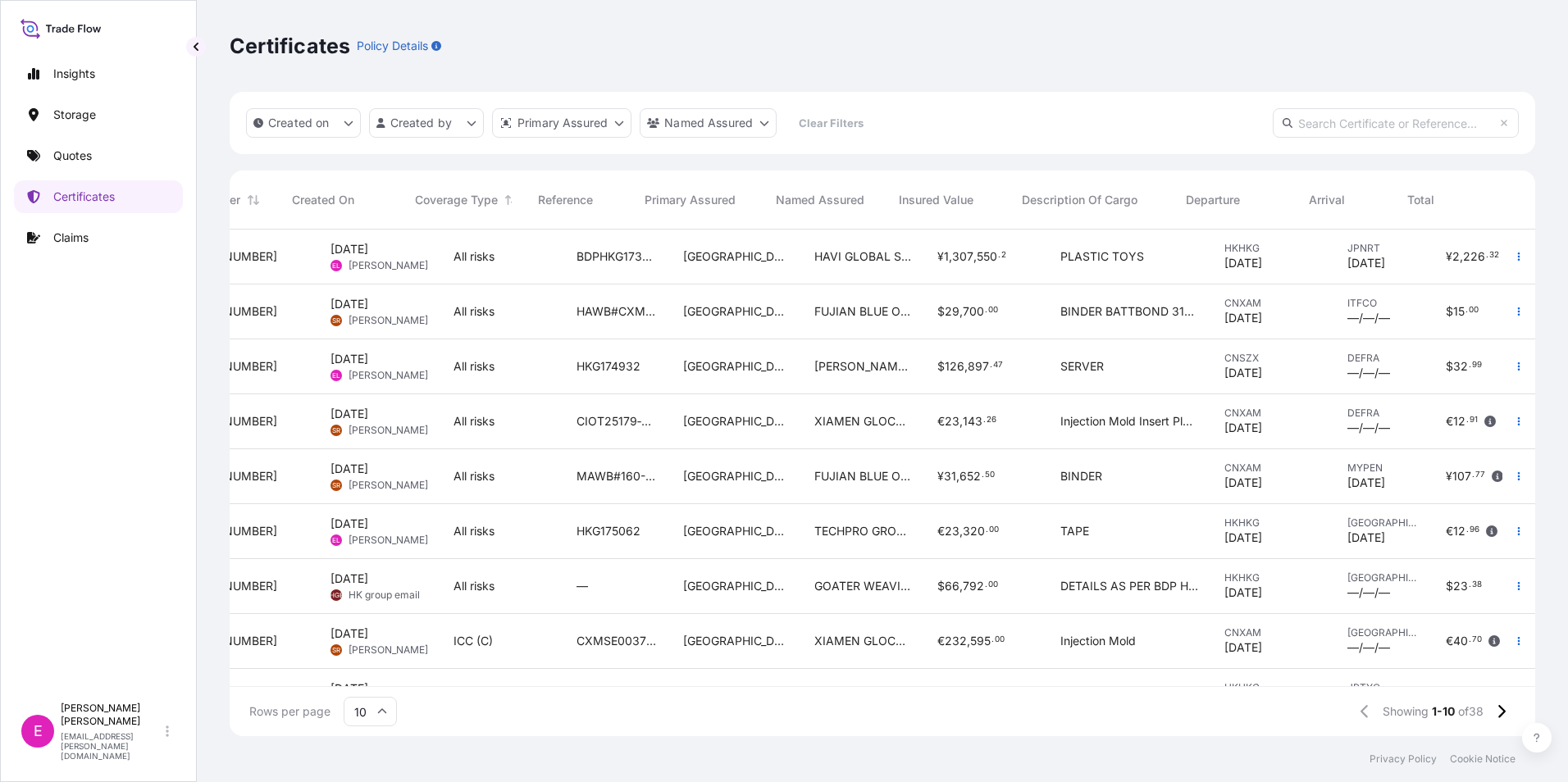
scroll to position [0, 109]
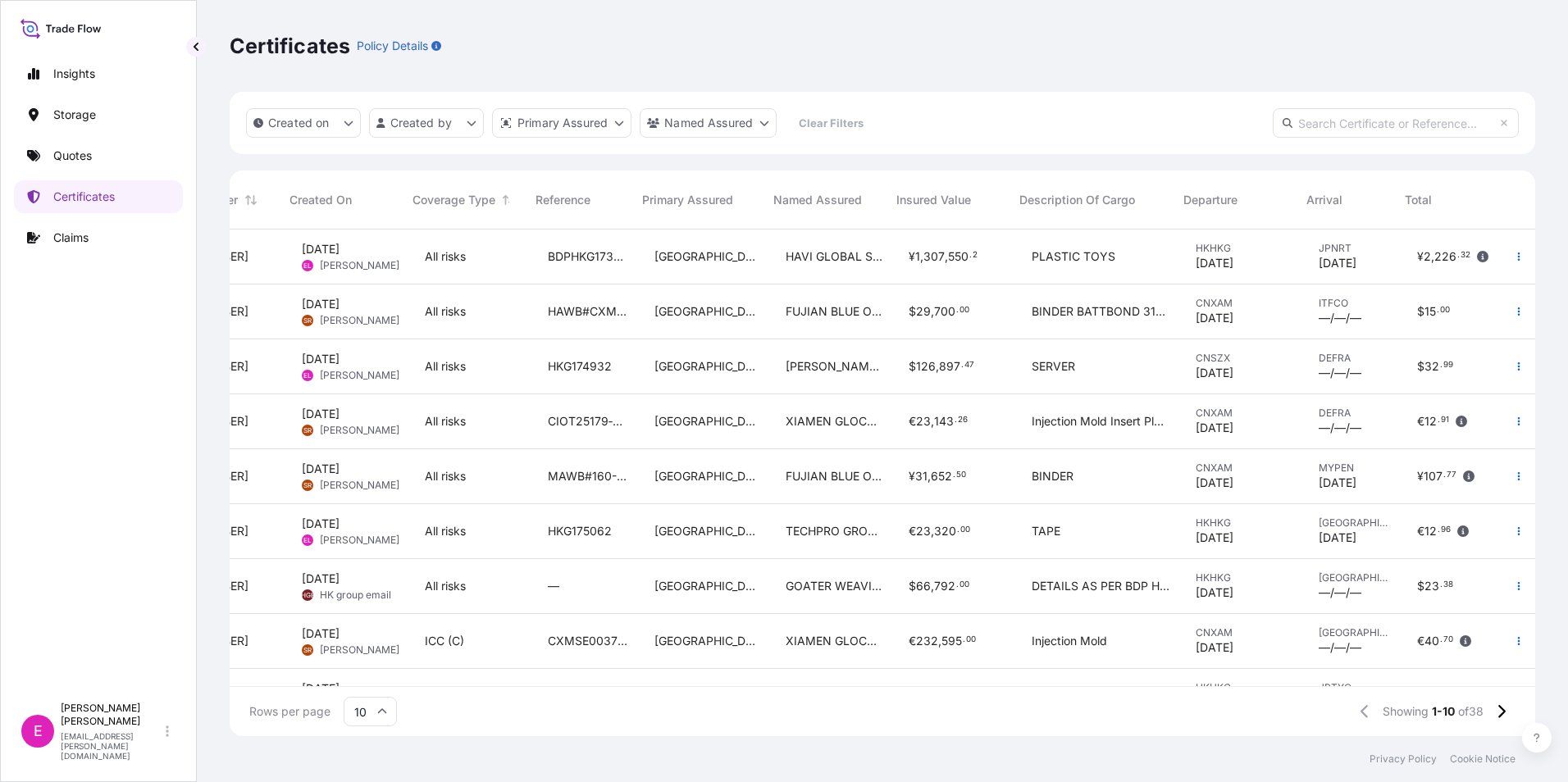
click at [1469, 248] on div "¥ 2 , 226 . 32" at bounding box center [1453, 256] width 71 height 17
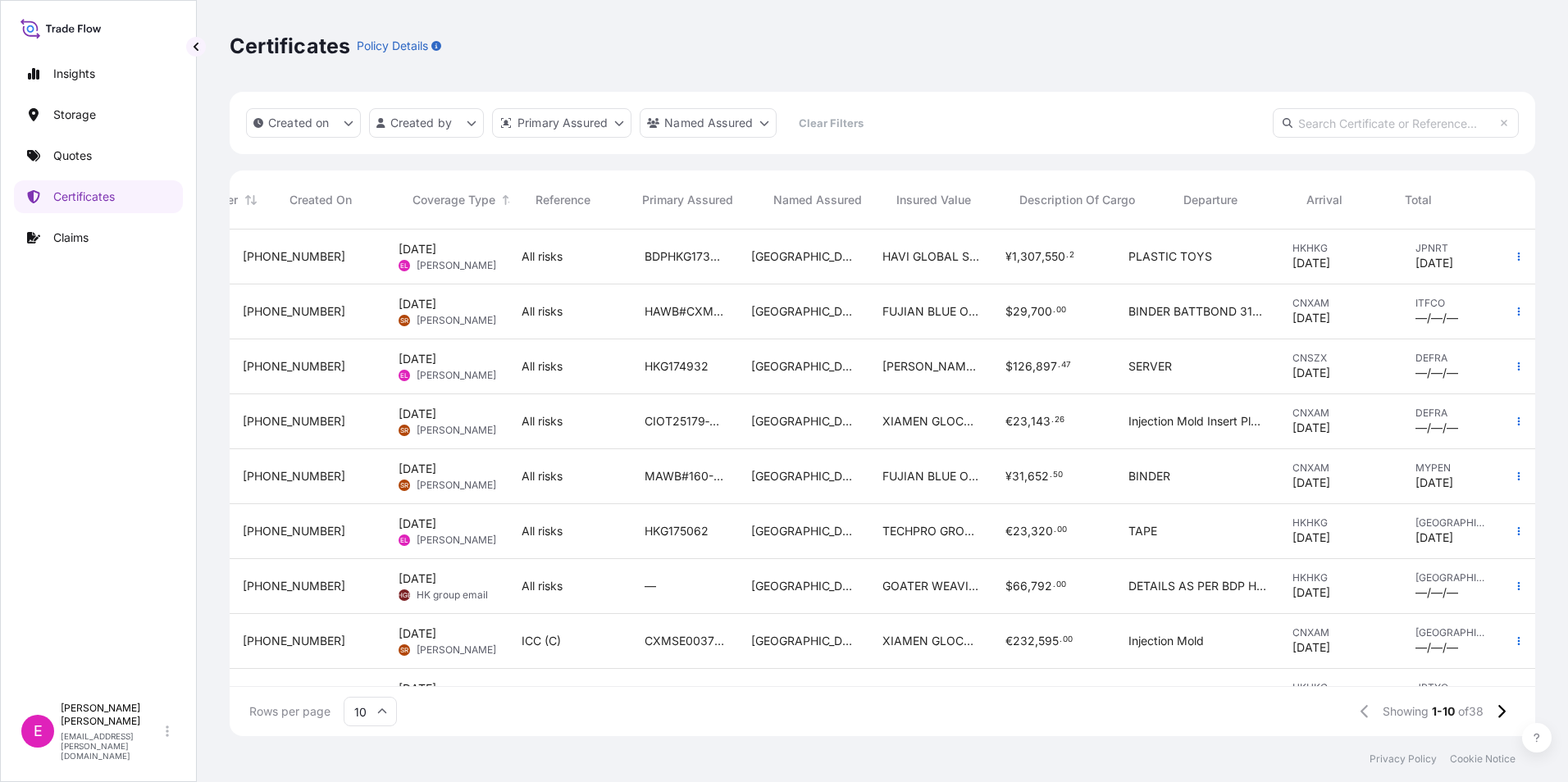
scroll to position [0, 109]
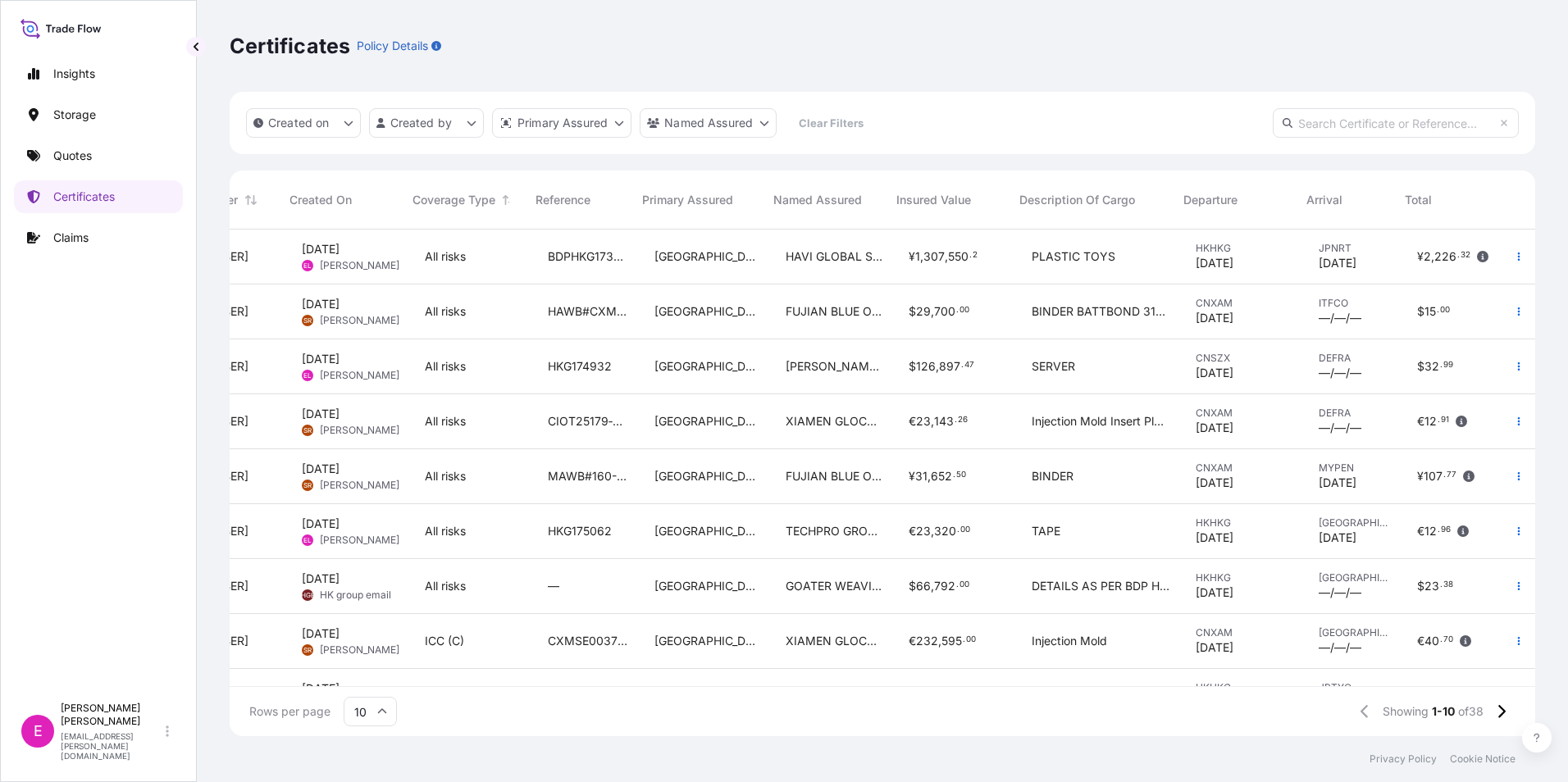
click at [1432, 262] on span "," at bounding box center [1433, 256] width 4 height 11
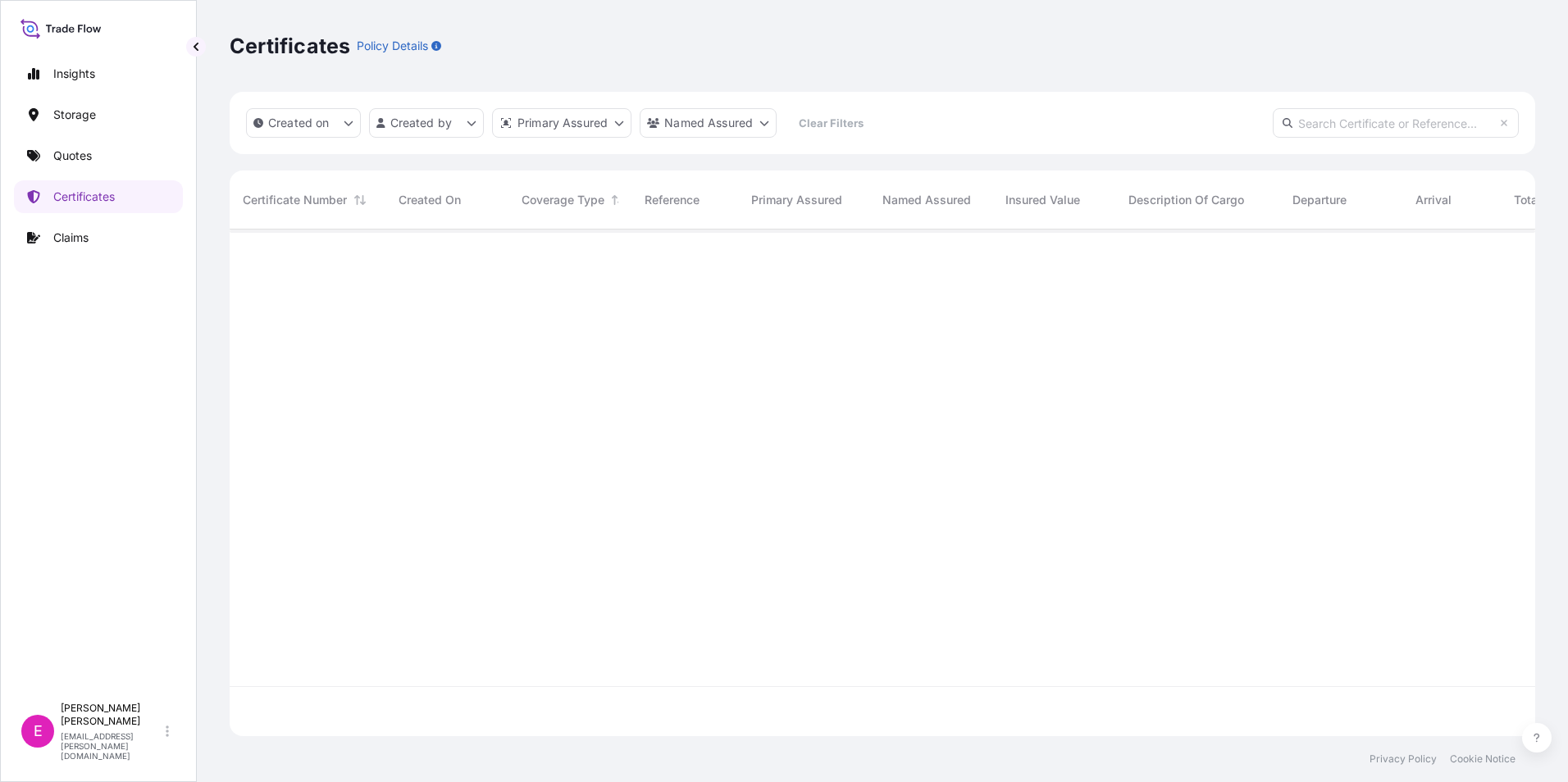
scroll to position [503, 1293]
